Goal: Information Seeking & Learning: Learn about a topic

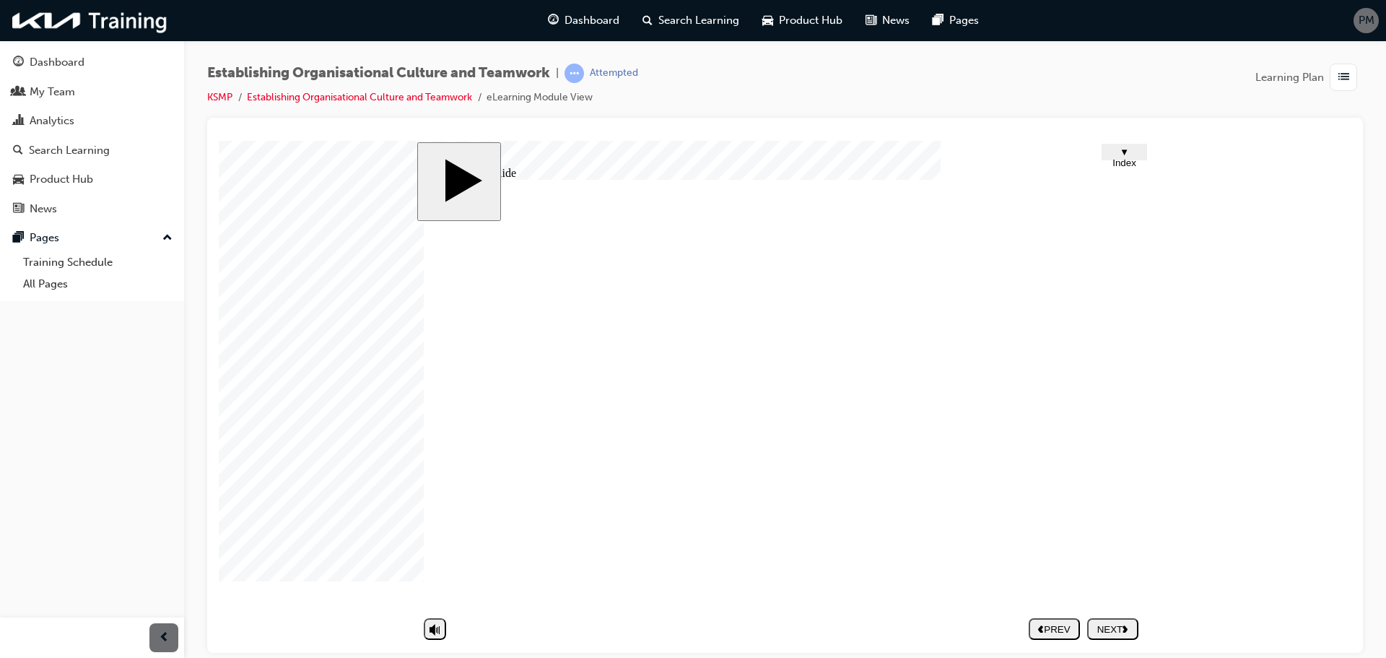
click at [1122, 630] on div "NEXT" at bounding box center [1113, 628] width 40 height 11
click at [1124, 630] on polygon "next" at bounding box center [1125, 627] width 5 height 7
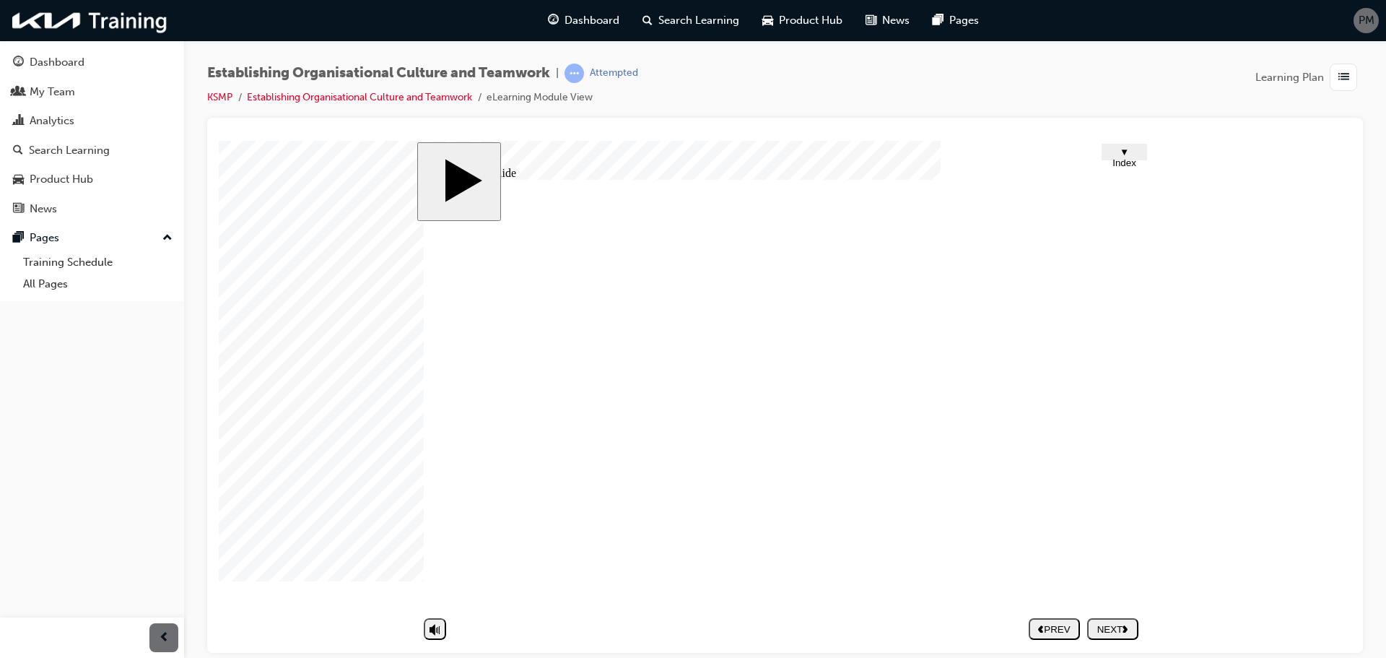
click at [1122, 630] on div "NEXT" at bounding box center [1113, 628] width 40 height 11
click at [1120, 624] on div "NEXT" at bounding box center [1113, 628] width 40 height 11
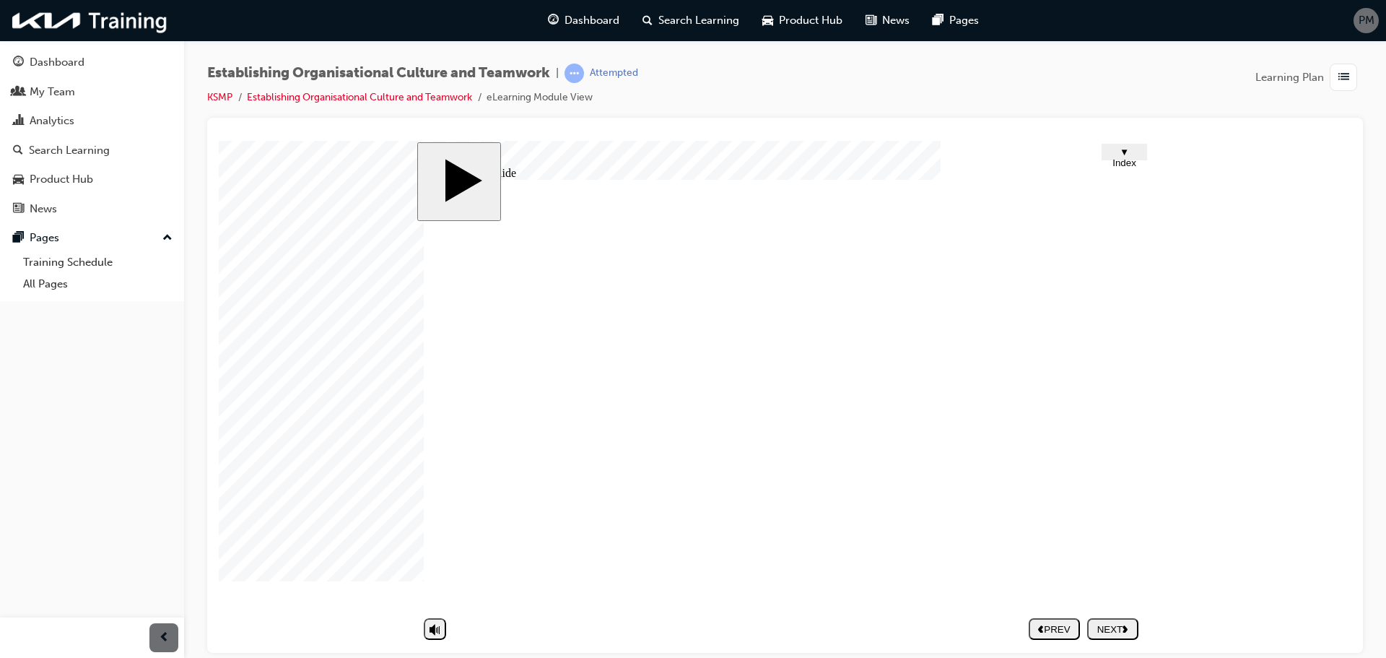
drag, startPoint x: 1114, startPoint y: 438, endPoint x: 1090, endPoint y: 539, distance: 104.5
click at [1120, 617] on button "NEXT" at bounding box center [1112, 628] width 51 height 22
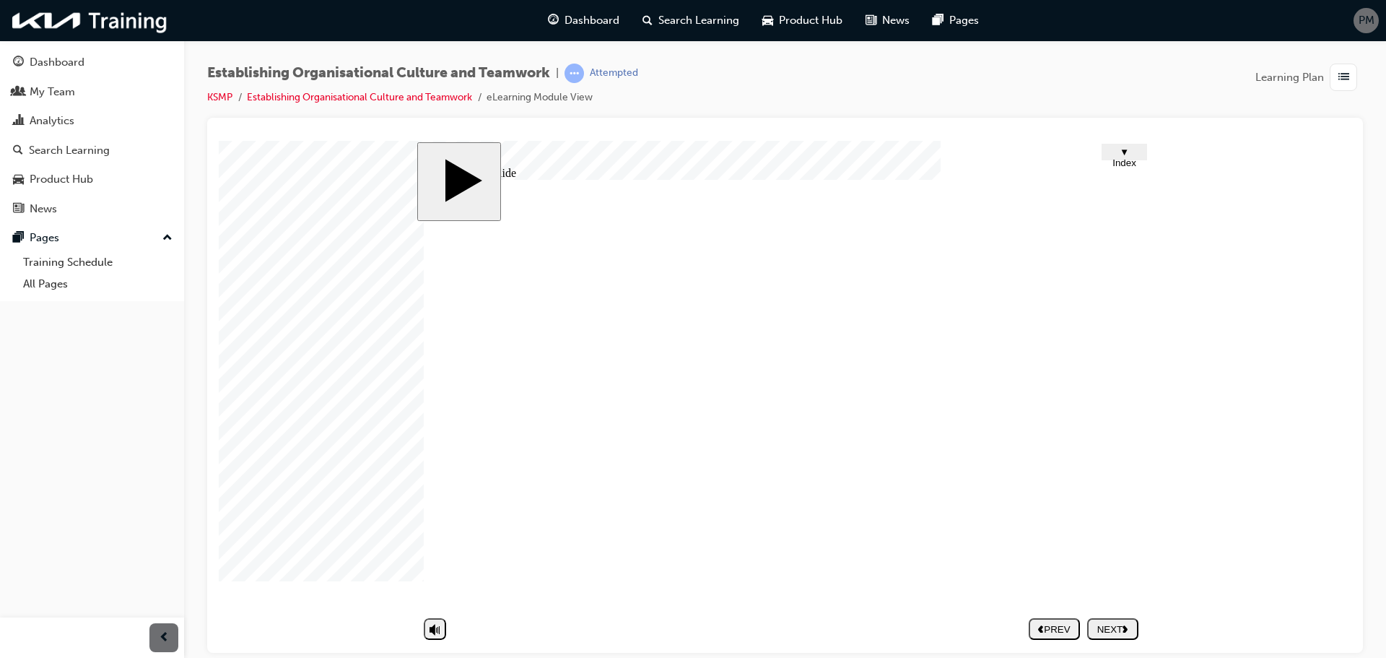
click at [1124, 628] on icon "next" at bounding box center [1126, 628] width 6 height 8
click at [1115, 627] on div "NEXT" at bounding box center [1113, 628] width 40 height 11
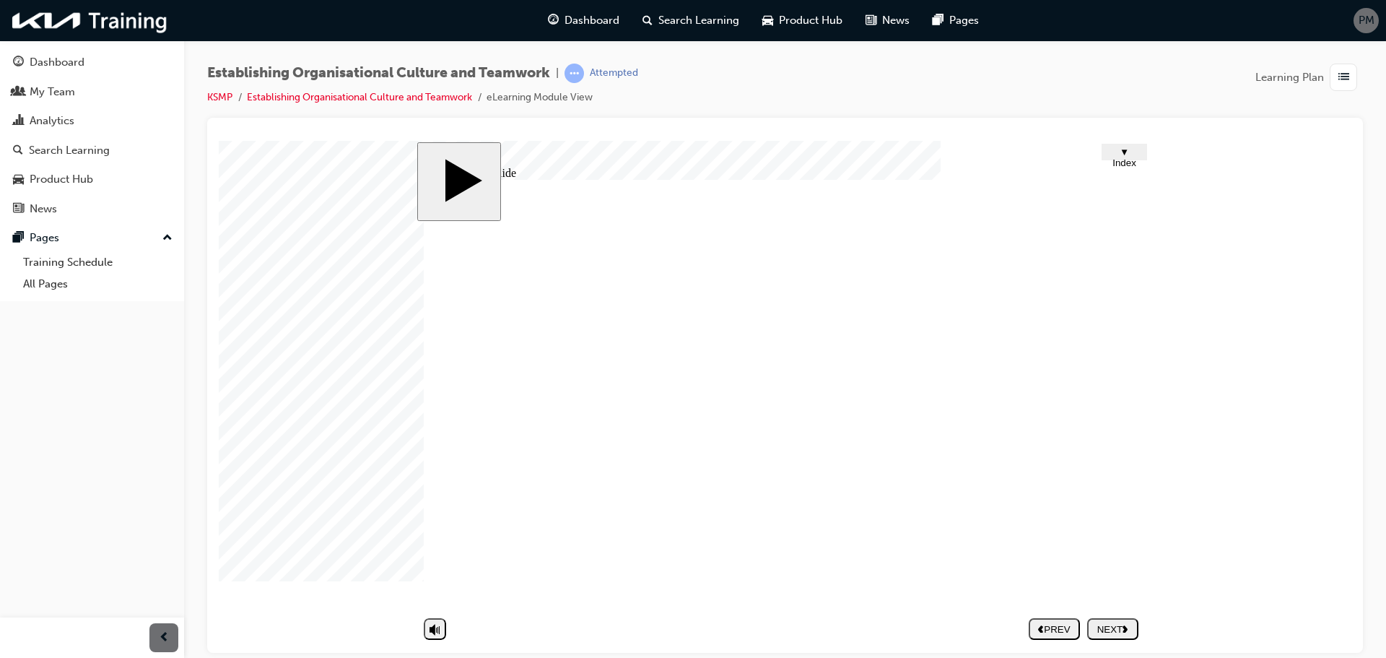
click at [1114, 624] on div "NEXT" at bounding box center [1113, 628] width 40 height 11
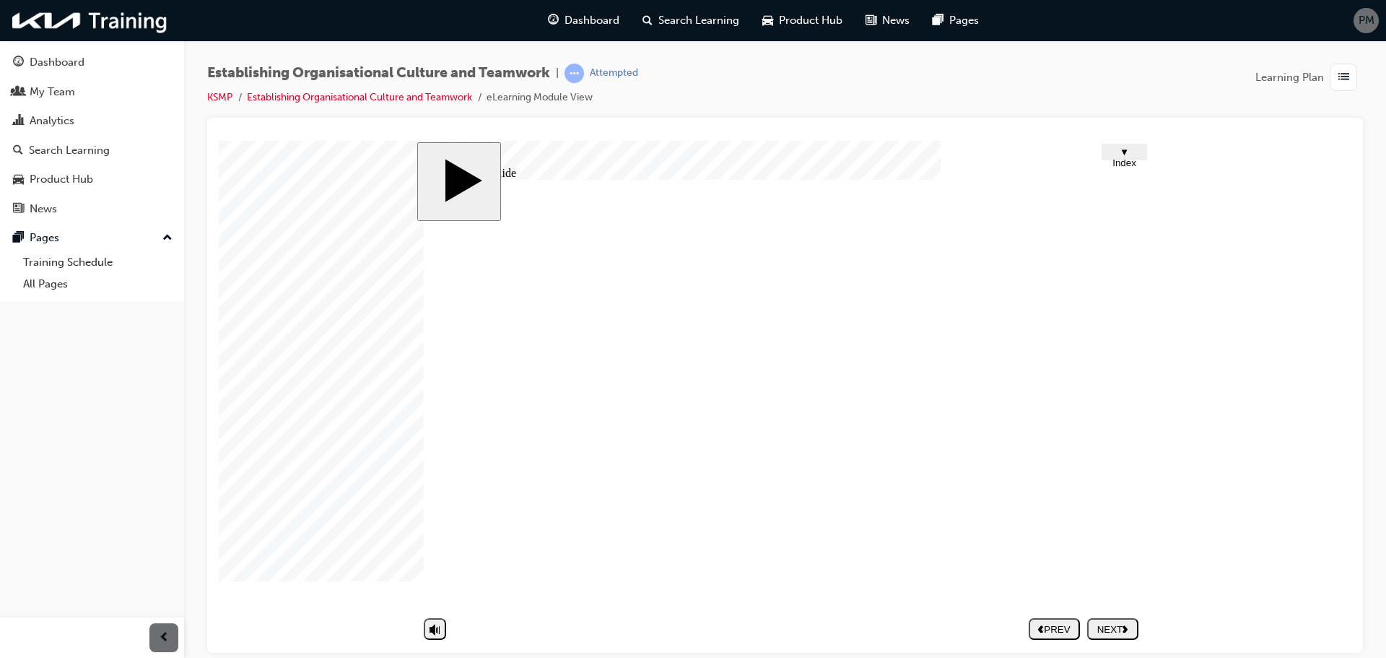
click at [1115, 619] on button "NEXT" at bounding box center [1112, 628] width 51 height 22
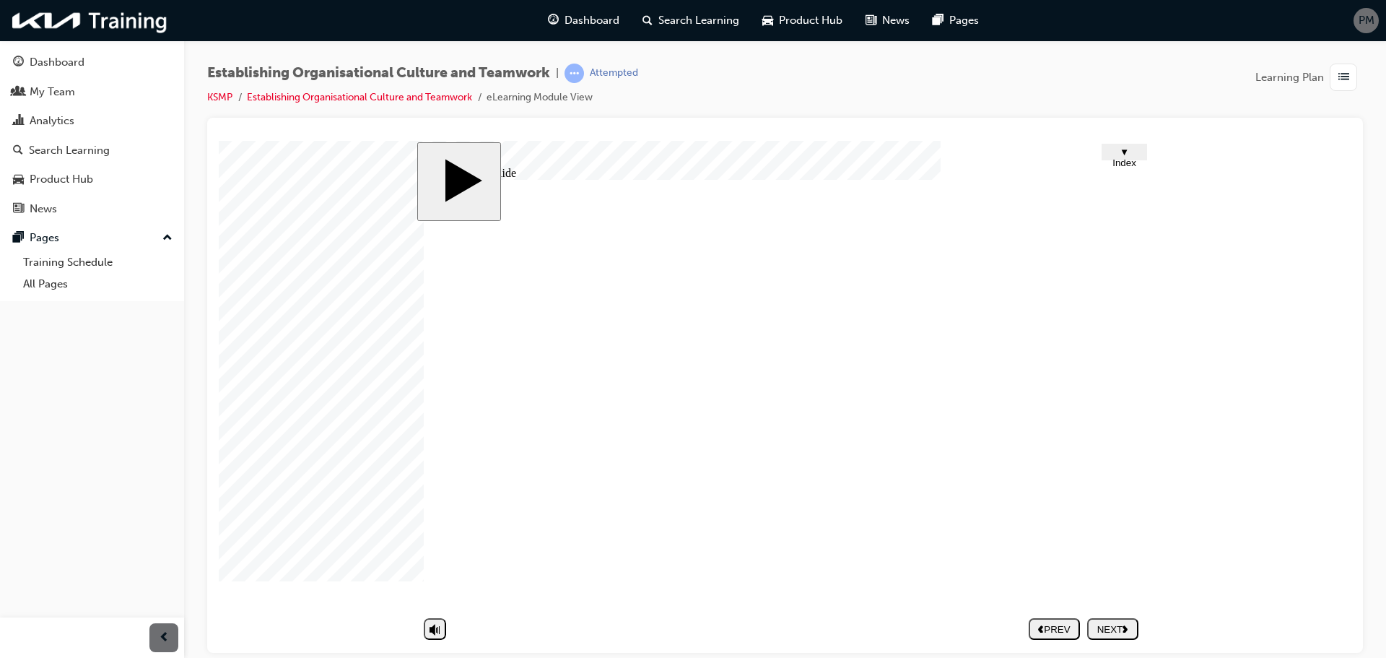
click at [1118, 630] on div "NEXT" at bounding box center [1113, 628] width 40 height 11
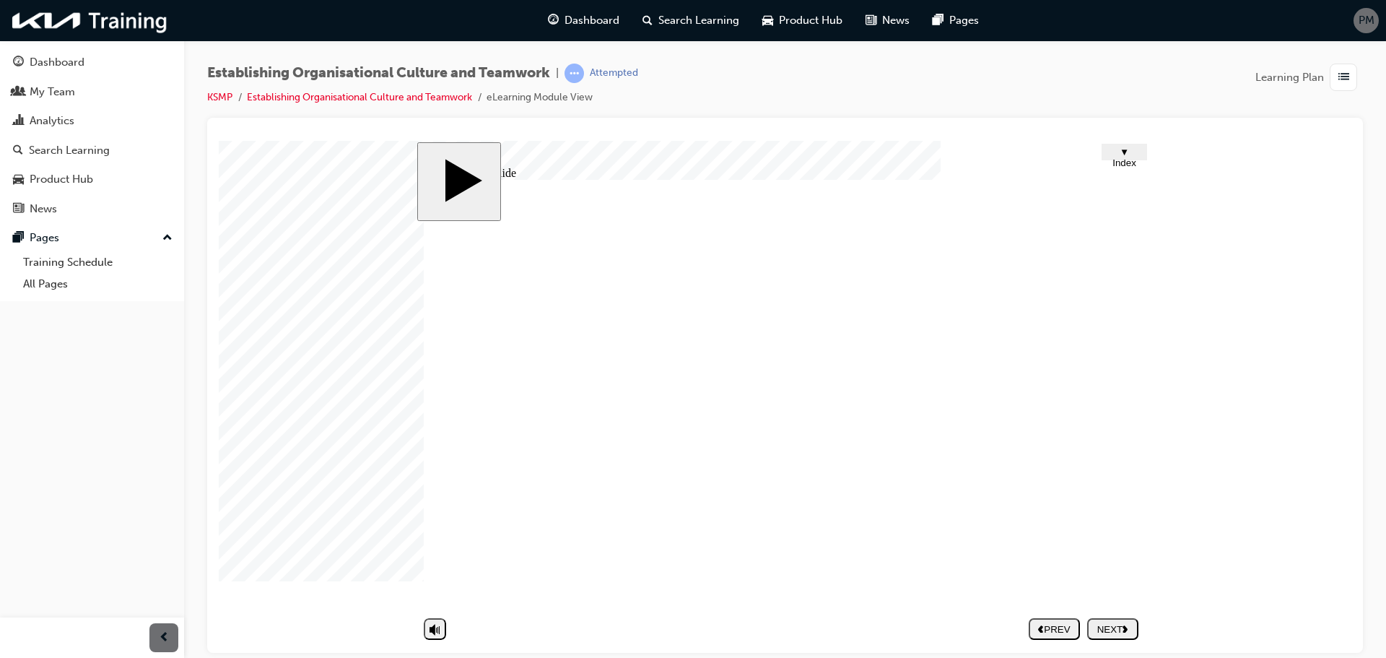
click at [1126, 624] on icon "next" at bounding box center [1126, 628] width 6 height 8
click at [1115, 630] on div "NEXT" at bounding box center [1113, 628] width 40 height 11
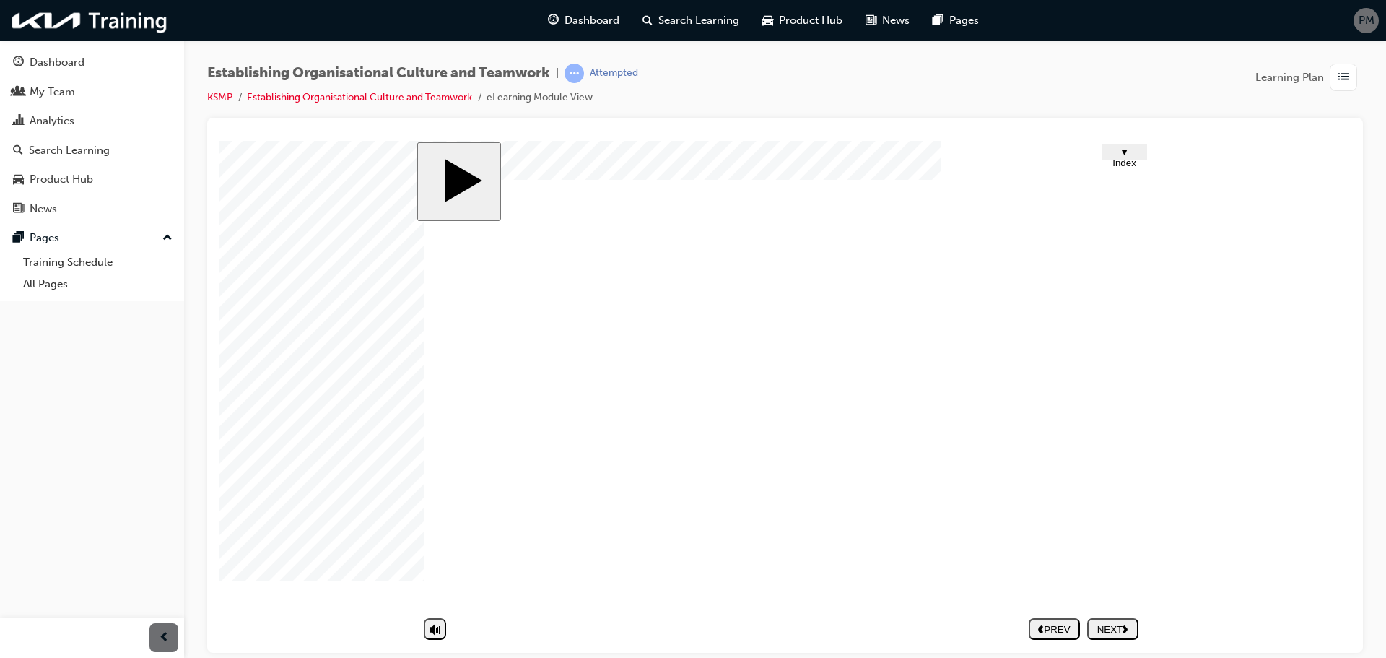
click at [1124, 620] on button "NEXT" at bounding box center [1112, 628] width 51 height 22
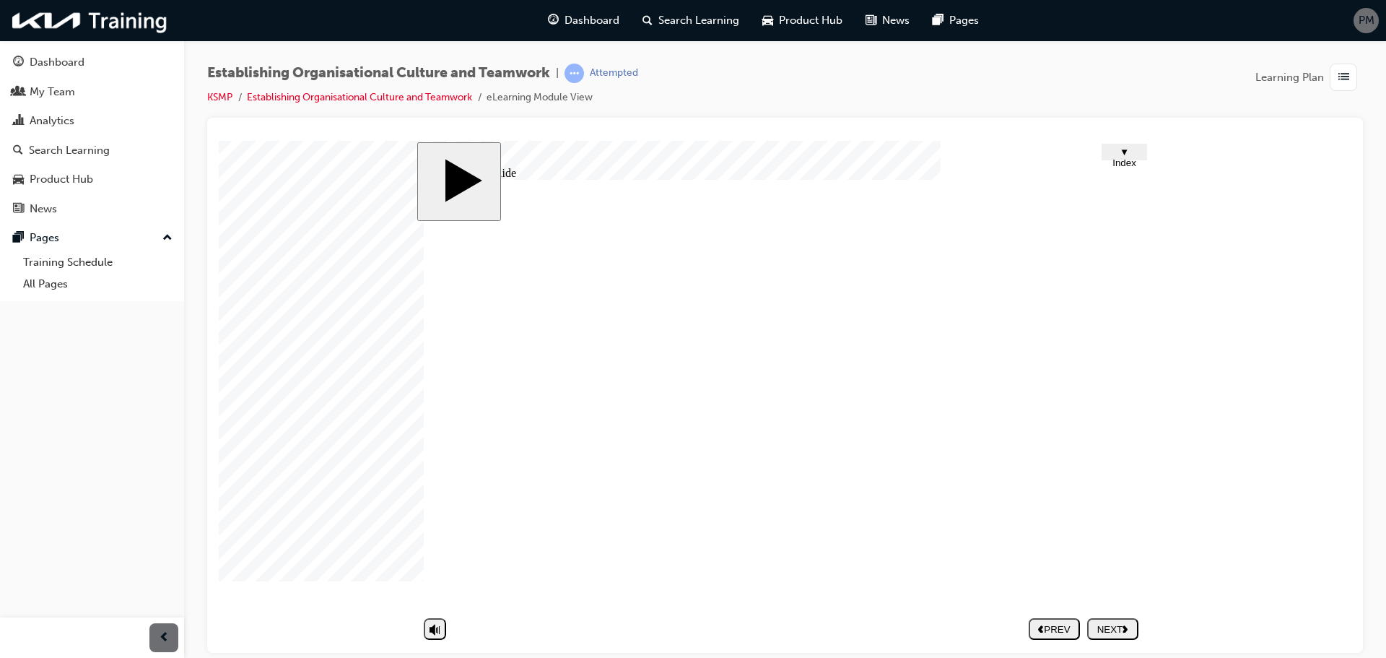
click at [1116, 628] on div "NEXT" at bounding box center [1113, 628] width 40 height 11
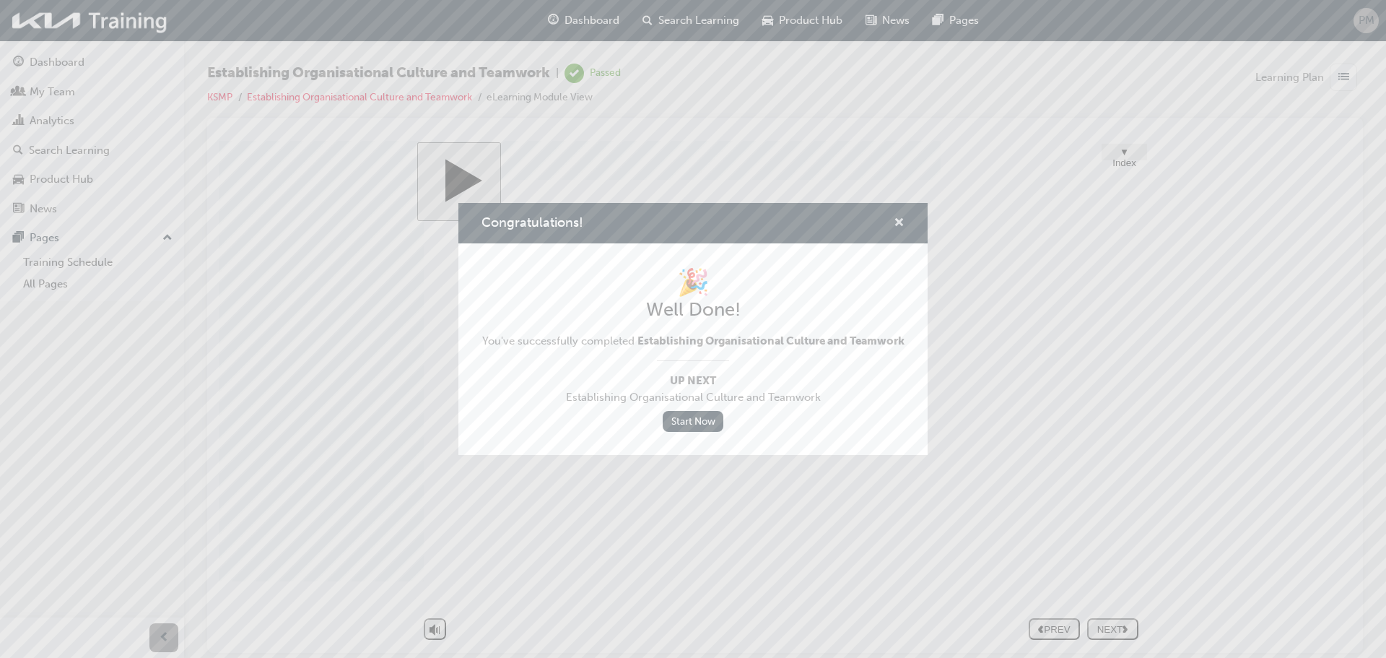
click at [900, 219] on span "cross-icon" at bounding box center [899, 223] width 11 height 13
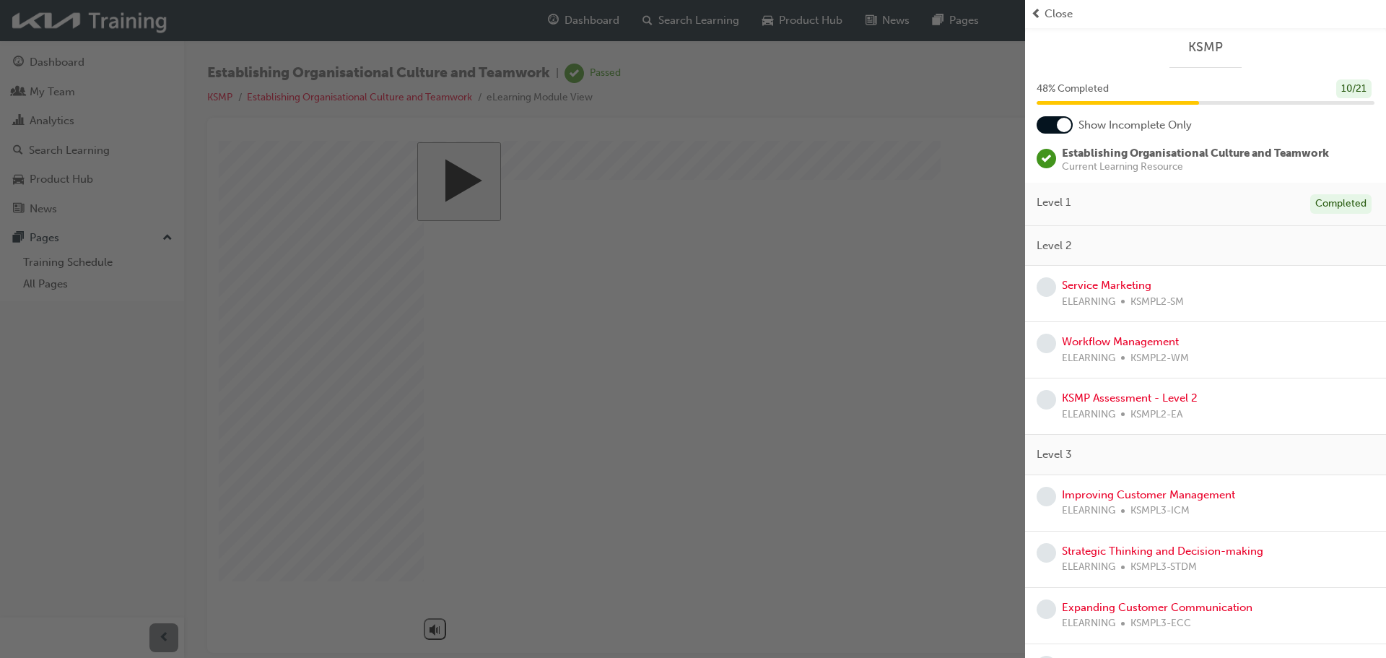
click at [1059, 12] on span "Close" at bounding box center [1059, 14] width 28 height 17
